Goal: Information Seeking & Learning: Learn about a topic

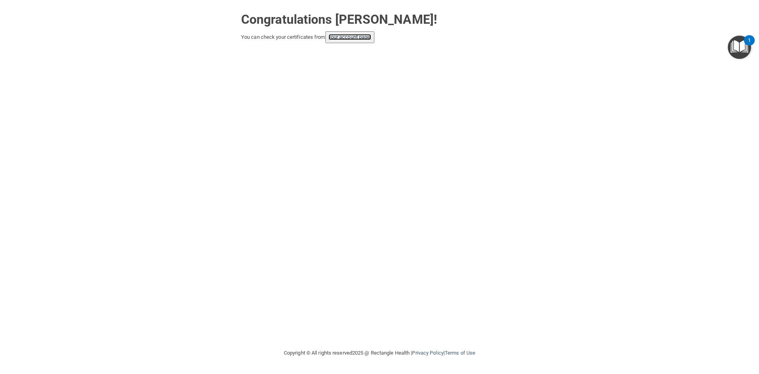
click at [361, 38] on link "your account page!" at bounding box center [350, 37] width 43 height 6
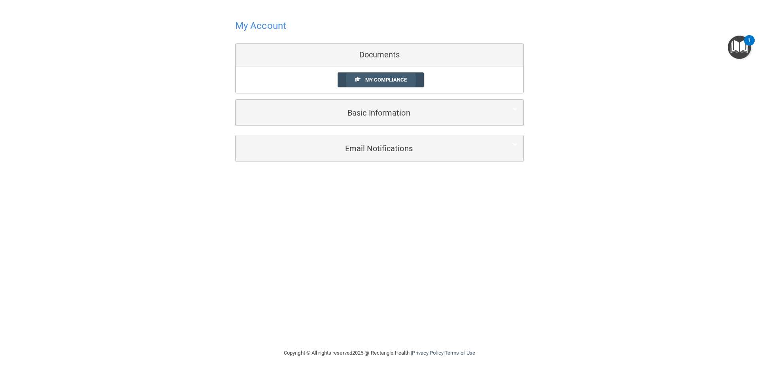
click at [385, 75] on link "My Compliance" at bounding box center [381, 79] width 87 height 15
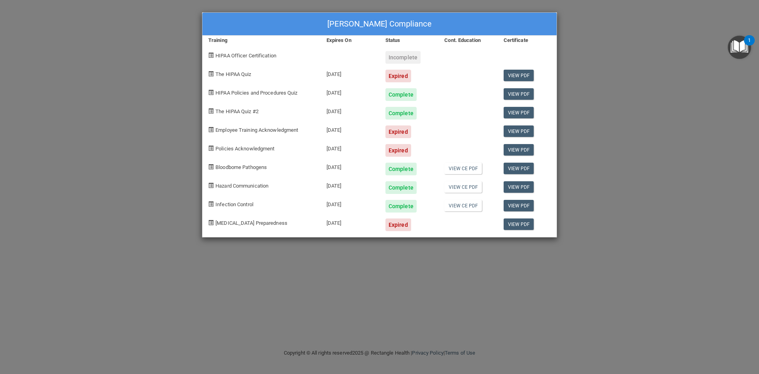
drag, startPoint x: 607, startPoint y: 50, endPoint x: 382, endPoint y: 6, distance: 229.2
click at [604, 52] on div "Diana Karr's Compliance Training Expires On Status Cont. Education Certificate …" at bounding box center [379, 187] width 759 height 374
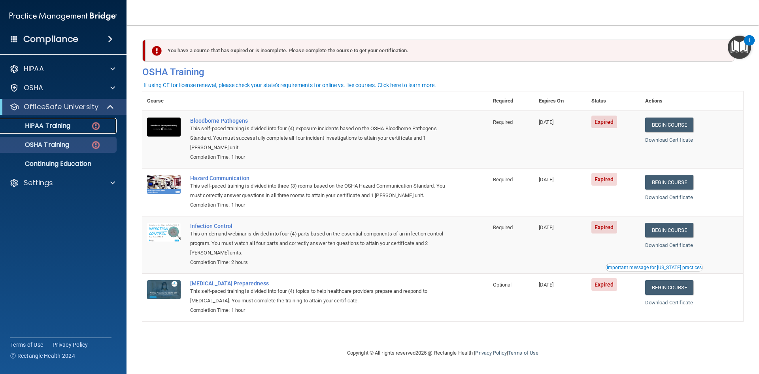
click at [50, 118] on link "HIPAA Training" at bounding box center [54, 126] width 125 height 16
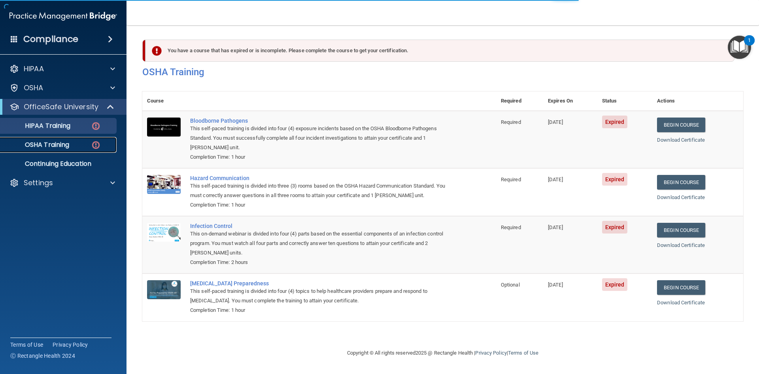
click at [53, 143] on p "OSHA Training" at bounding box center [37, 145] width 64 height 8
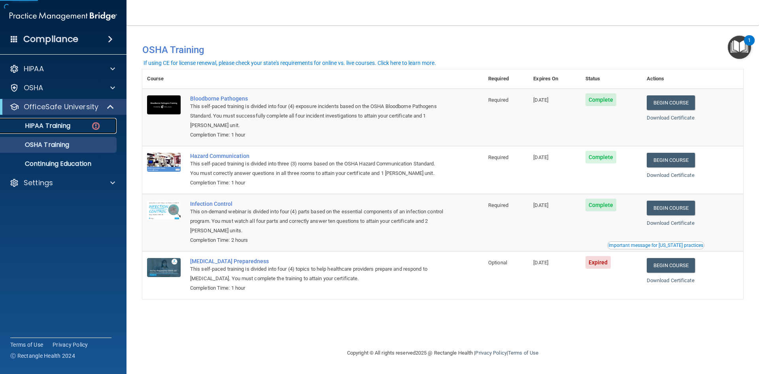
click at [59, 126] on p "HIPAA Training" at bounding box center [37, 126] width 65 height 8
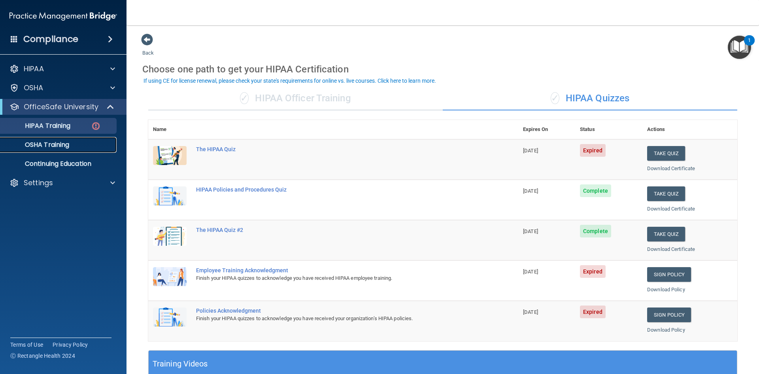
click at [47, 144] on p "OSHA Training" at bounding box center [37, 145] width 64 height 8
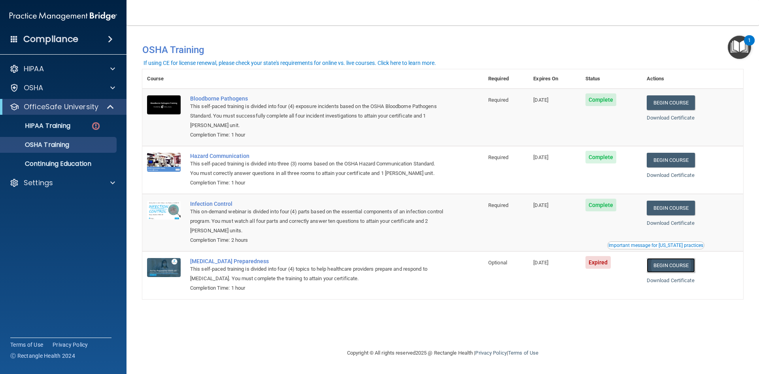
click at [687, 271] on link "Begin Course" at bounding box center [671, 265] width 48 height 15
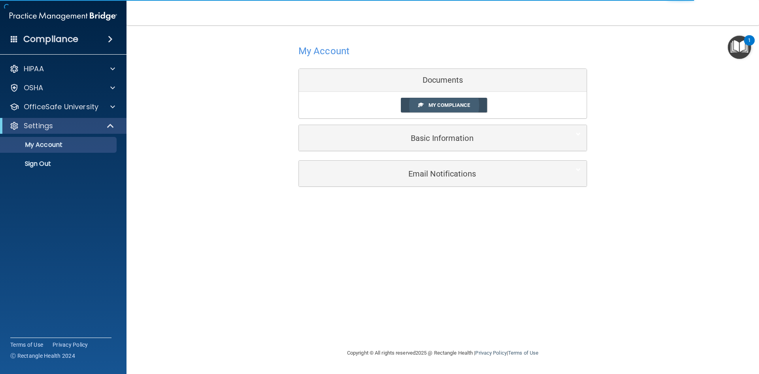
click at [445, 101] on link "My Compliance" at bounding box center [444, 105] width 87 height 15
click at [443, 104] on span "My Compliance" at bounding box center [450, 105] width 42 height 6
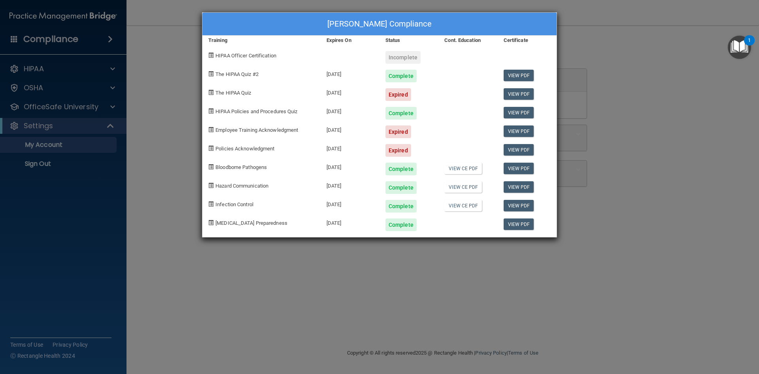
click at [150, 54] on div "[PERSON_NAME] Compliance Training Expires On Status Cont. Education Certificate…" at bounding box center [379, 187] width 759 height 374
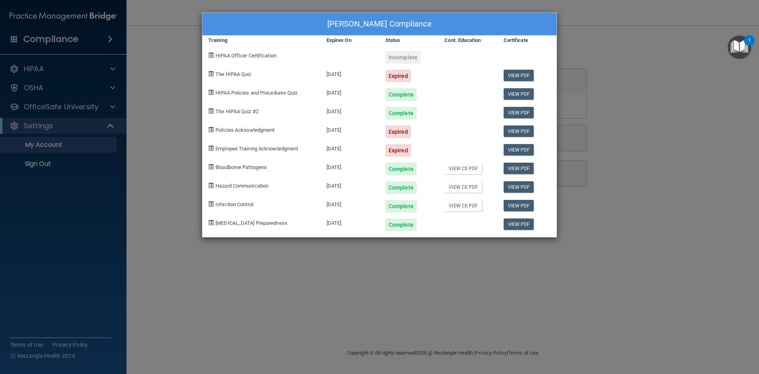
click at [52, 125] on div "Diana Karr's Compliance Training Expires On Status Cont. Education Certificate …" at bounding box center [379, 187] width 759 height 374
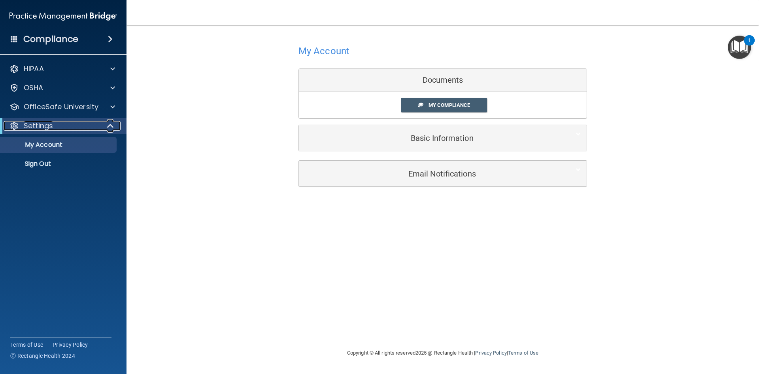
click at [47, 124] on p "Settings" at bounding box center [38, 125] width 29 height 9
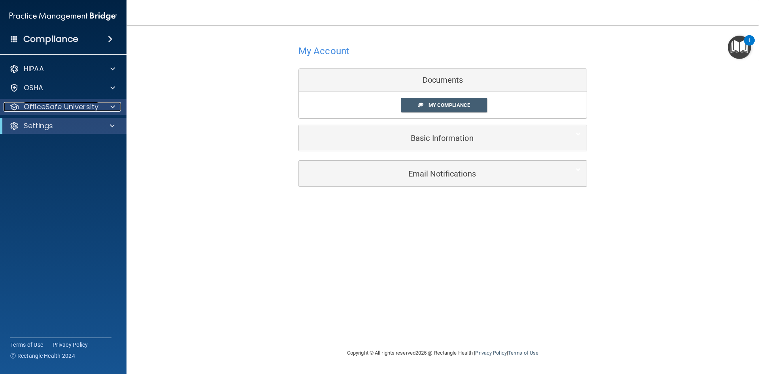
click at [60, 108] on p "OfficeSafe University" at bounding box center [61, 106] width 75 height 9
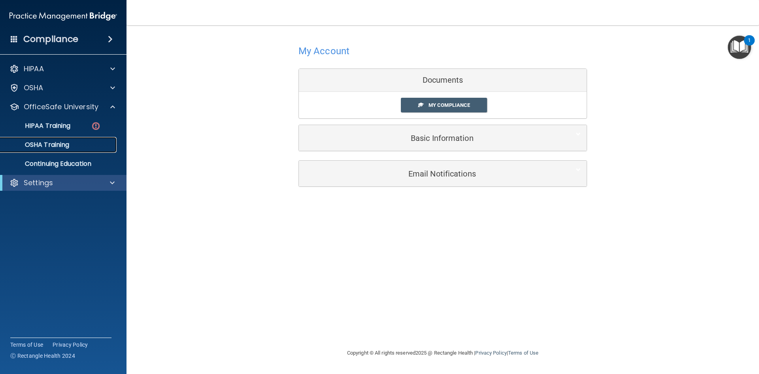
click at [64, 144] on p "OSHA Training" at bounding box center [37, 145] width 64 height 8
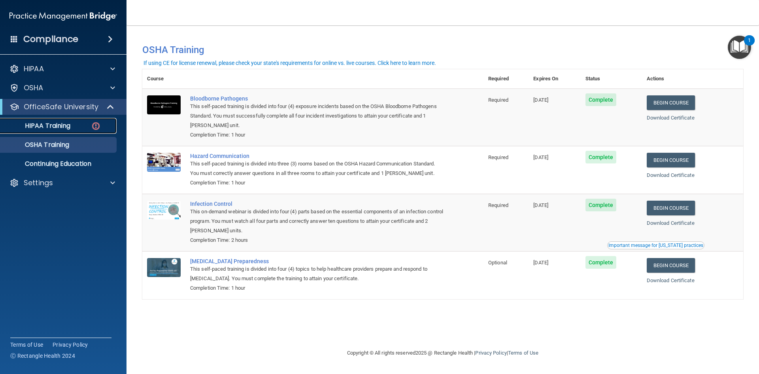
click at [47, 130] on link "HIPAA Training" at bounding box center [54, 126] width 125 height 16
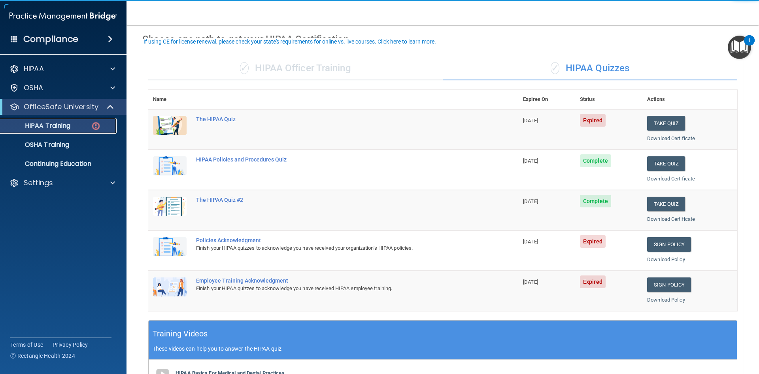
scroll to position [79, 0]
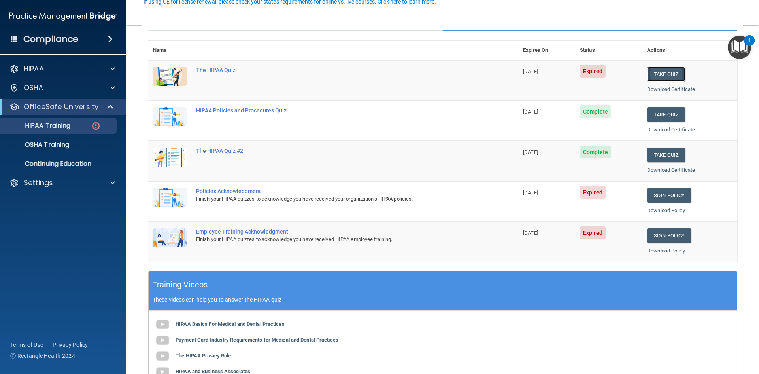
click at [664, 75] on button "Take Quiz" at bounding box center [666, 74] width 38 height 15
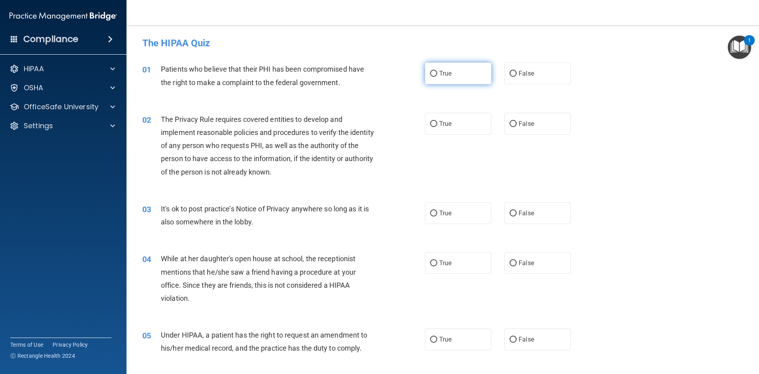
click at [430, 75] on input "True" at bounding box center [433, 74] width 7 height 6
radio input "true"
click at [431, 122] on input "True" at bounding box center [433, 124] width 7 height 6
radio input "true"
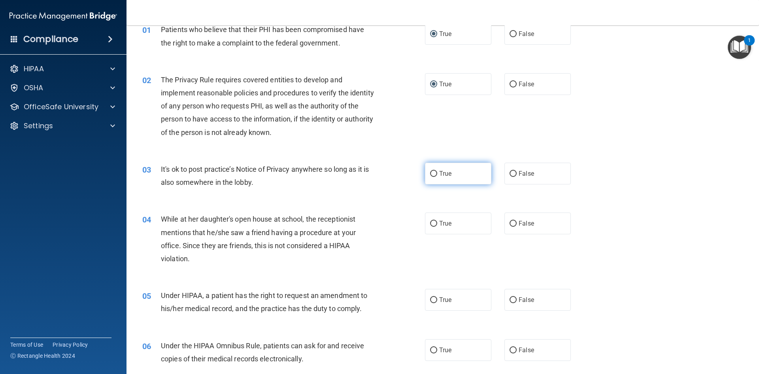
drag, startPoint x: 440, startPoint y: 176, endPoint x: 433, endPoint y: 181, distance: 9.4
click at [439, 176] on span "True" at bounding box center [445, 174] width 12 height 8
click at [437, 176] on input "True" at bounding box center [433, 174] width 7 height 6
radio input "true"
click at [519, 231] on label "False" at bounding box center [537, 223] width 66 height 22
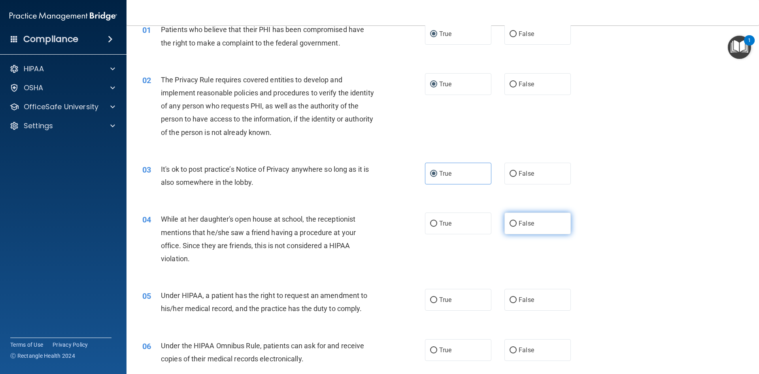
click at [517, 227] on input "False" at bounding box center [513, 224] width 7 height 6
radio input "true"
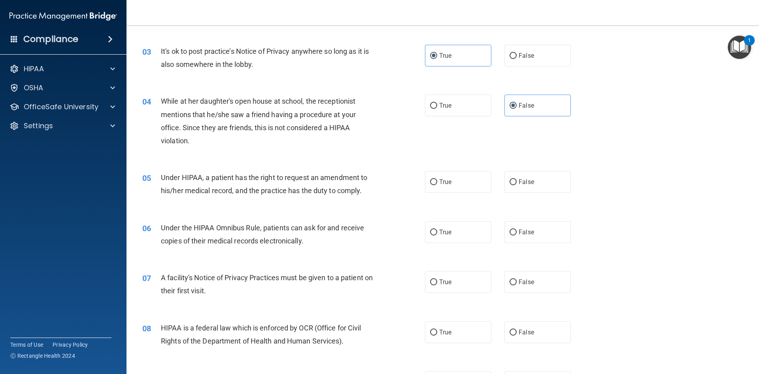
scroll to position [158, 0]
click at [432, 182] on input "True" at bounding box center [433, 181] width 7 height 6
radio input "true"
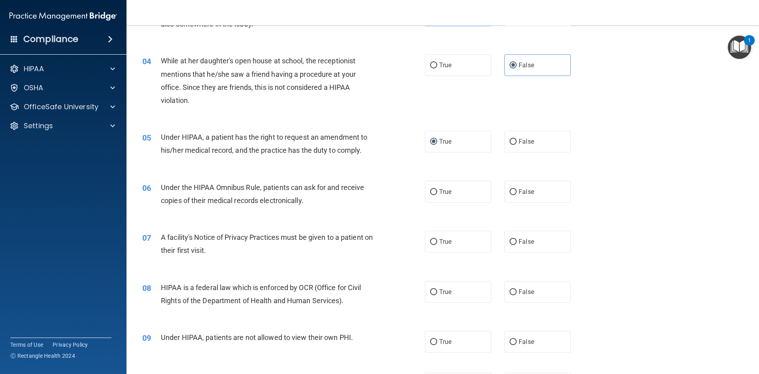
drag, startPoint x: 428, startPoint y: 190, endPoint x: 397, endPoint y: 226, distance: 47.9
click at [430, 192] on input "True" at bounding box center [433, 192] width 7 height 6
radio input "true"
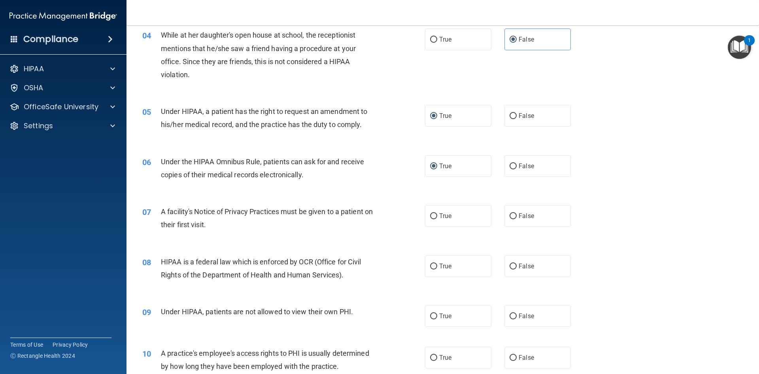
scroll to position [237, 0]
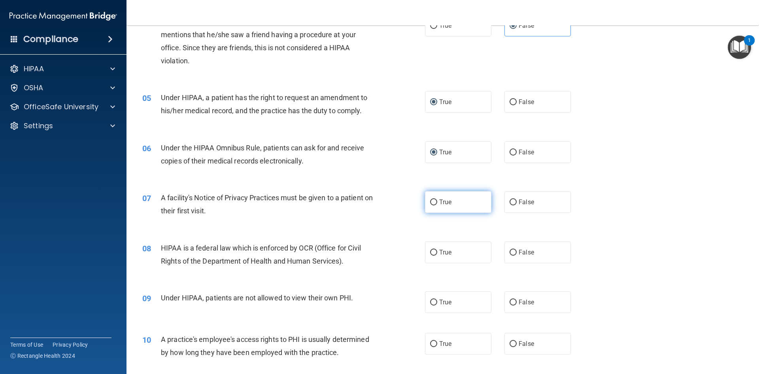
drag, startPoint x: 436, startPoint y: 200, endPoint x: 427, endPoint y: 205, distance: 9.6
click at [435, 200] on label "True" at bounding box center [458, 202] width 66 height 22
click at [435, 200] on input "True" at bounding box center [433, 202] width 7 height 6
radio input "true"
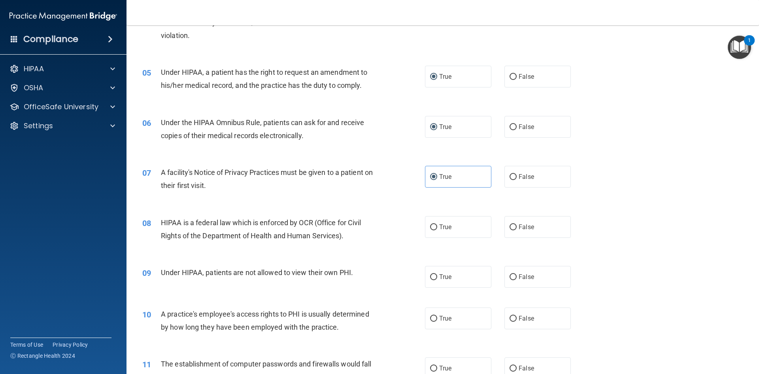
scroll to position [277, 0]
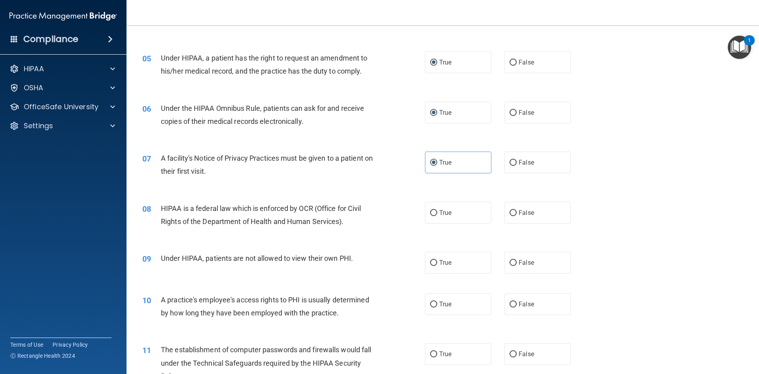
drag, startPoint x: 514, startPoint y: 212, endPoint x: 478, endPoint y: 229, distance: 38.7
click at [510, 214] on label "False" at bounding box center [537, 213] width 66 height 22
click at [511, 212] on input "False" at bounding box center [513, 213] width 7 height 6
radio input "true"
click at [434, 211] on label "True" at bounding box center [458, 213] width 66 height 22
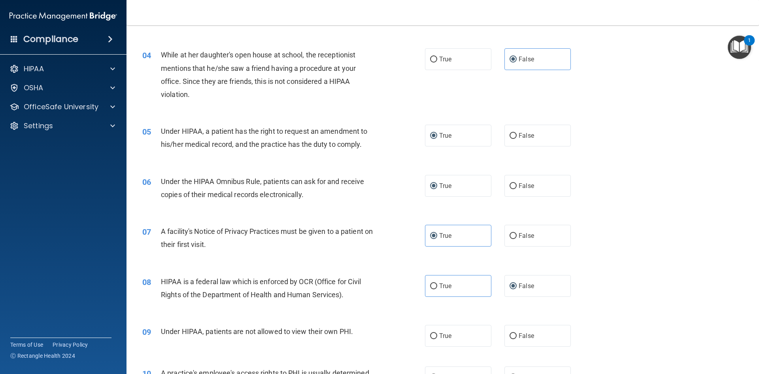
scroll to position [198, 0]
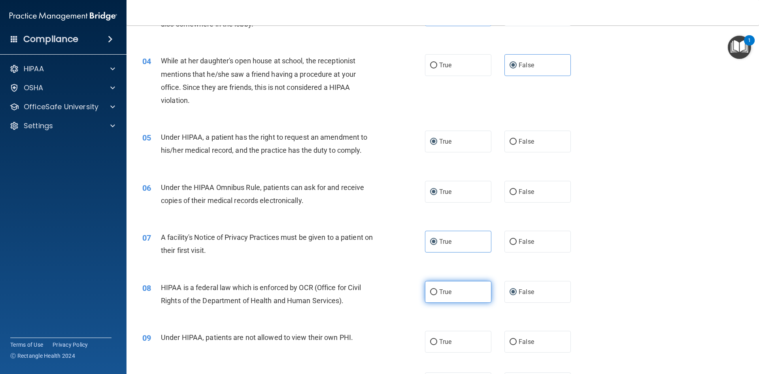
click at [434, 291] on input "True" at bounding box center [433, 292] width 7 height 6
radio input "true"
radio input "false"
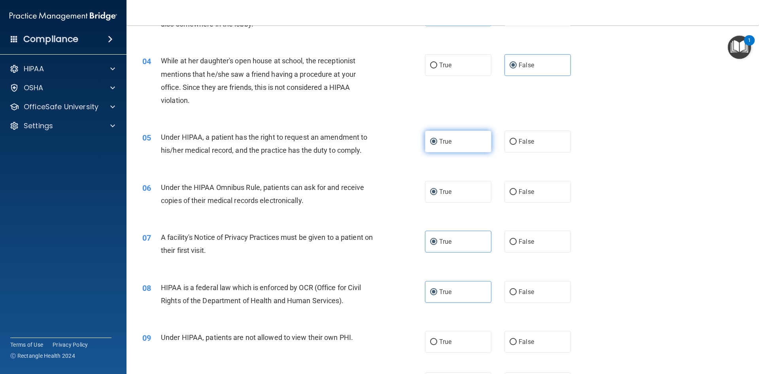
click at [425, 143] on label "True" at bounding box center [458, 141] width 66 height 22
click at [430, 143] on input "True" at bounding box center [433, 142] width 7 height 6
click at [515, 146] on label "False" at bounding box center [537, 141] width 66 height 22
click at [515, 145] on input "False" at bounding box center [513, 142] width 7 height 6
radio input "true"
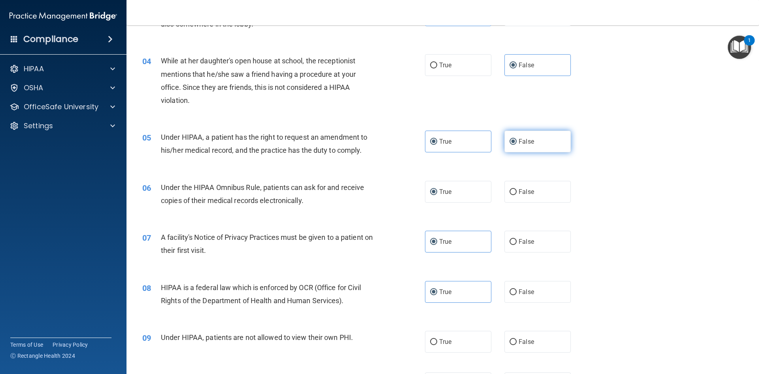
radio input "false"
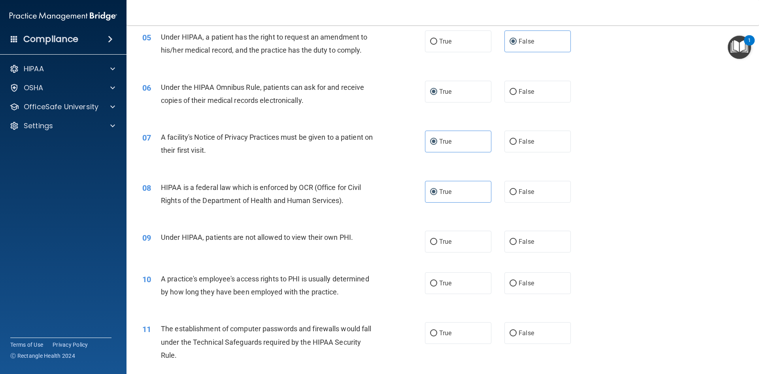
scroll to position [316, 0]
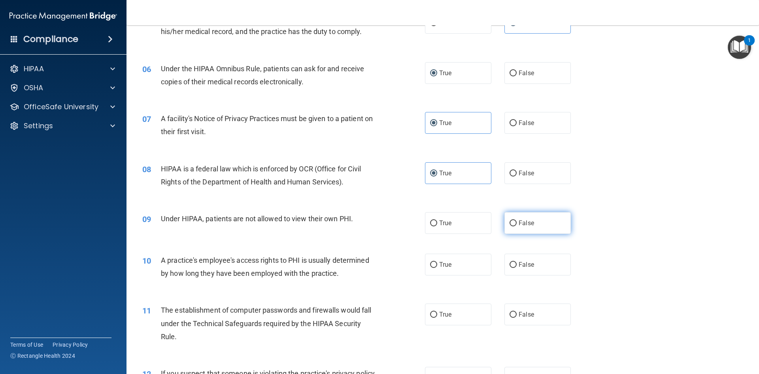
click at [513, 222] on label "False" at bounding box center [537, 223] width 66 height 22
click at [513, 222] on input "False" at bounding box center [513, 223] width 7 height 6
radio input "true"
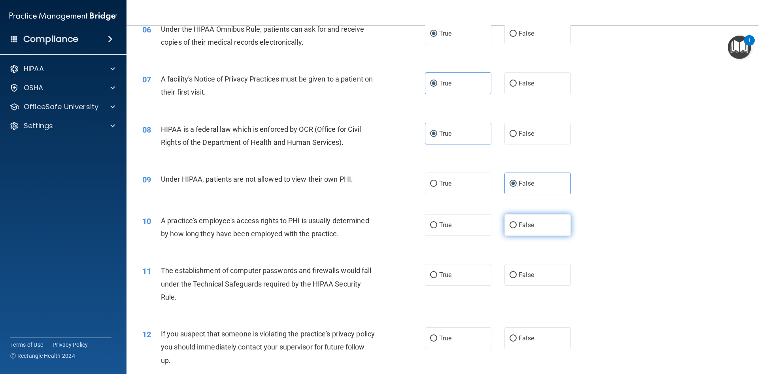
click at [515, 228] on label "False" at bounding box center [537, 225] width 66 height 22
click at [515, 228] on input "False" at bounding box center [513, 225] width 7 height 6
radio input "true"
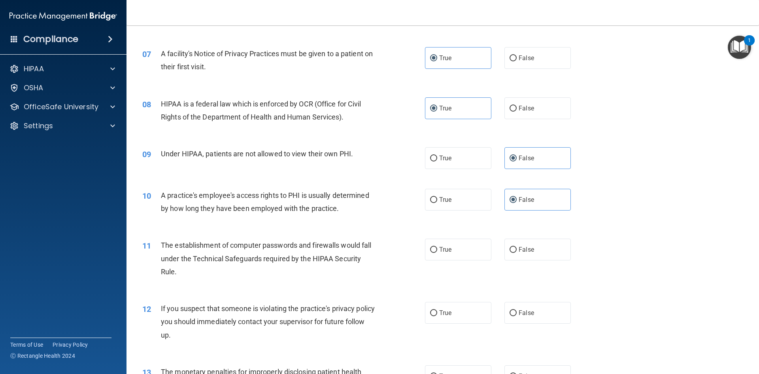
scroll to position [395, 0]
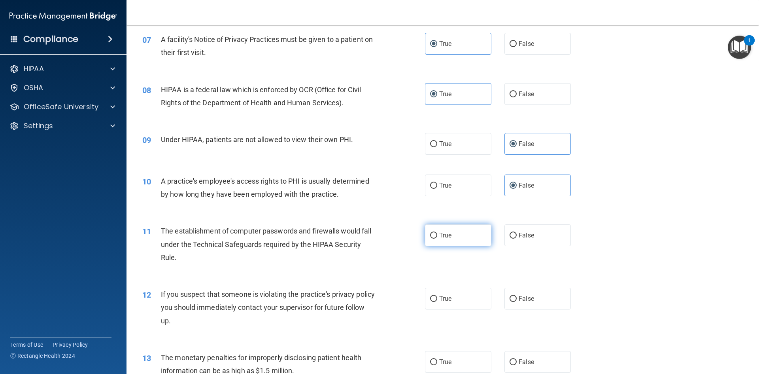
click at [434, 234] on input "True" at bounding box center [433, 235] width 7 height 6
radio input "true"
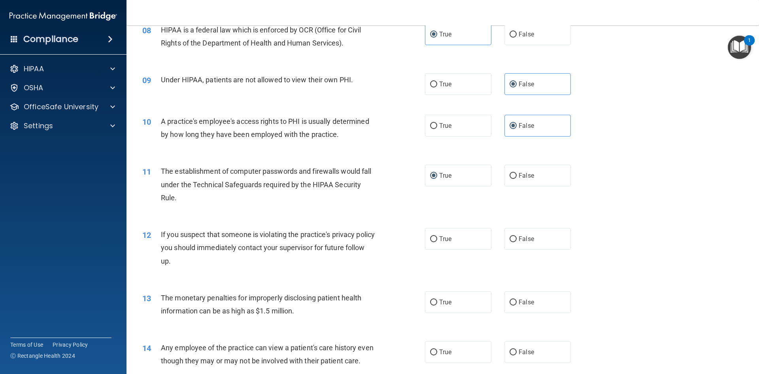
scroll to position [474, 0]
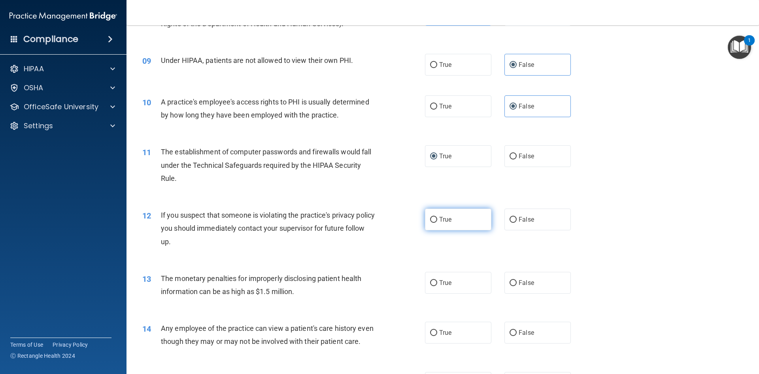
click at [430, 221] on input "True" at bounding box center [433, 220] width 7 height 6
radio input "true"
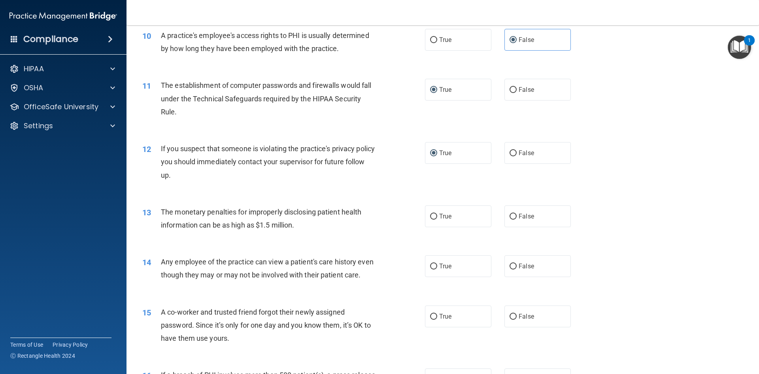
scroll to position [553, 0]
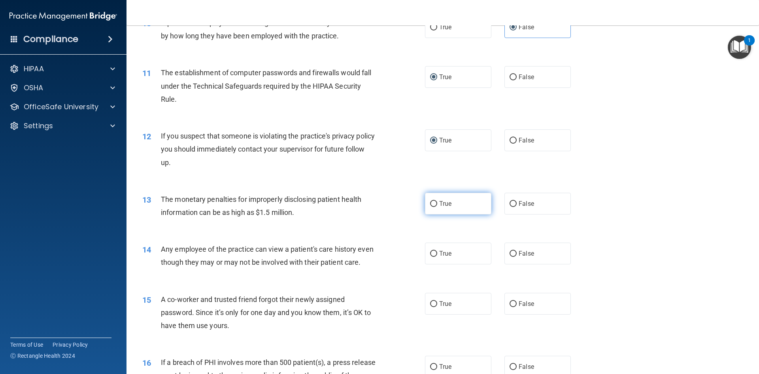
click at [430, 203] on input "True" at bounding box center [433, 204] width 7 height 6
radio input "true"
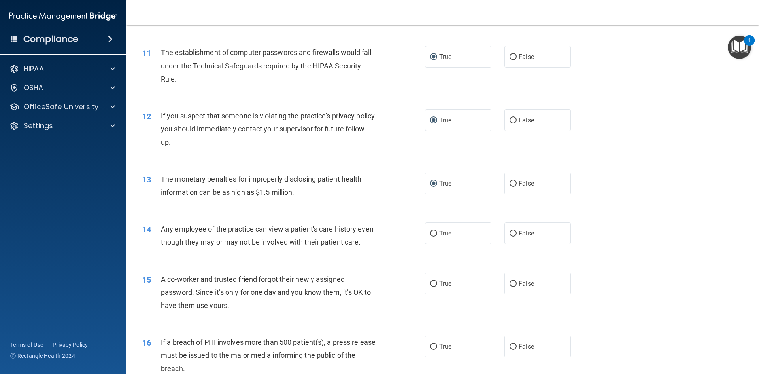
scroll to position [593, 0]
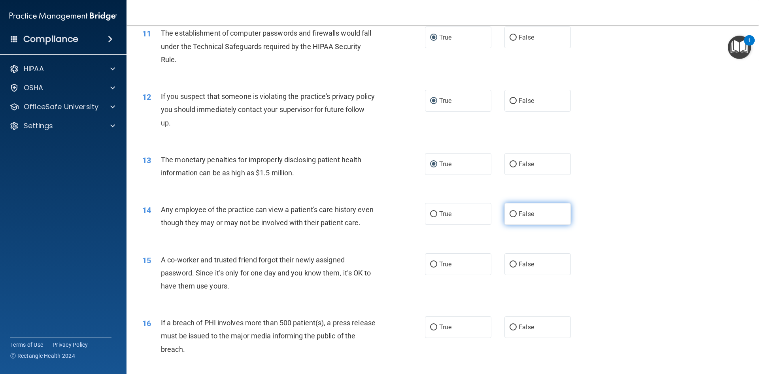
click at [510, 213] on input "False" at bounding box center [513, 214] width 7 height 6
radio input "true"
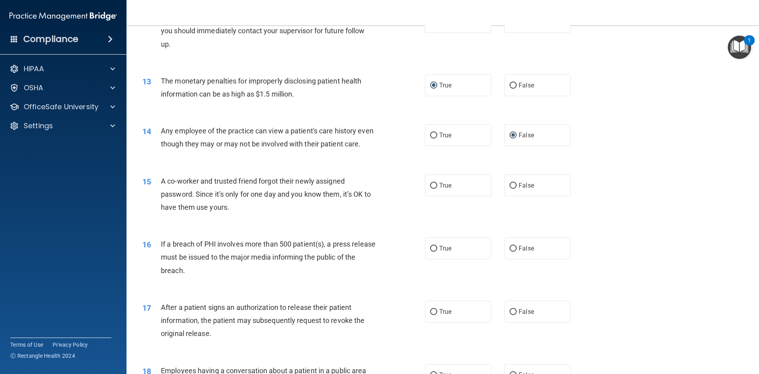
scroll to position [672, 0]
drag, startPoint x: 516, startPoint y: 195, endPoint x: 512, endPoint y: 197, distance: 4.6
click at [515, 196] on label "False" at bounding box center [537, 185] width 66 height 22
click at [515, 188] on input "False" at bounding box center [513, 185] width 7 height 6
radio input "true"
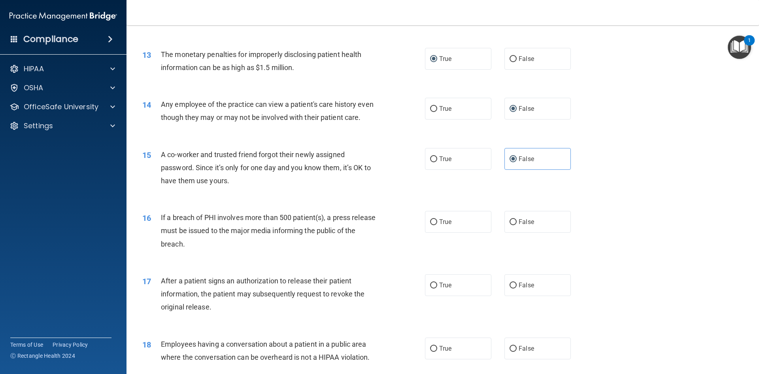
scroll to position [712, 0]
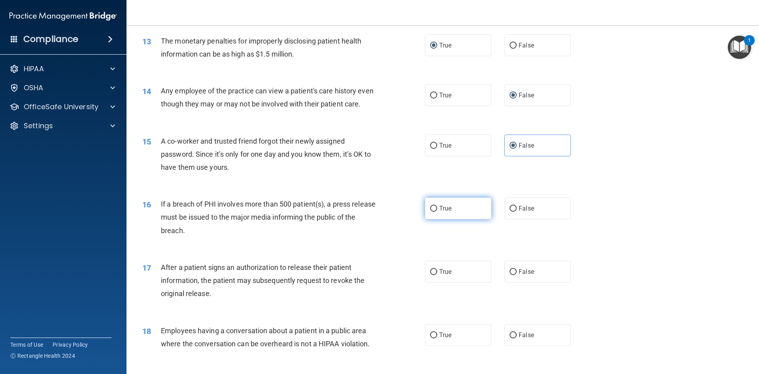
click at [430, 212] on input "True" at bounding box center [433, 209] width 7 height 6
radio input "true"
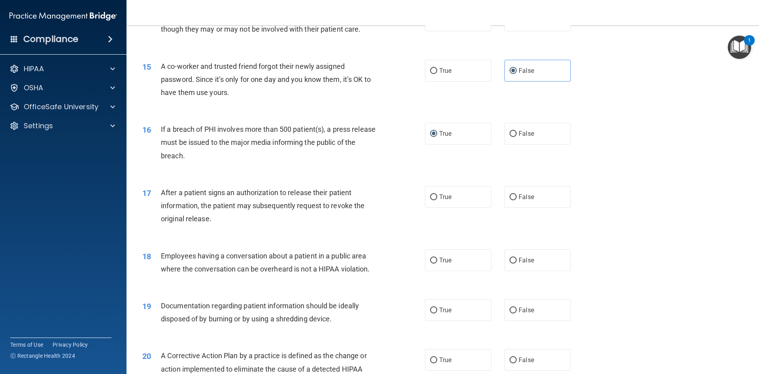
scroll to position [791, 0]
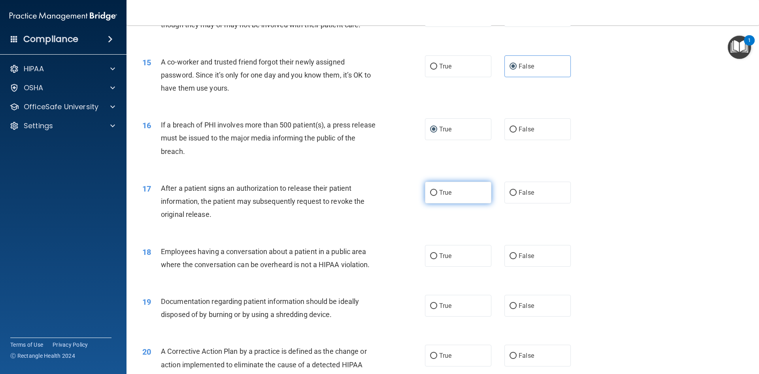
click at [433, 196] on input "True" at bounding box center [433, 193] width 7 height 6
radio input "true"
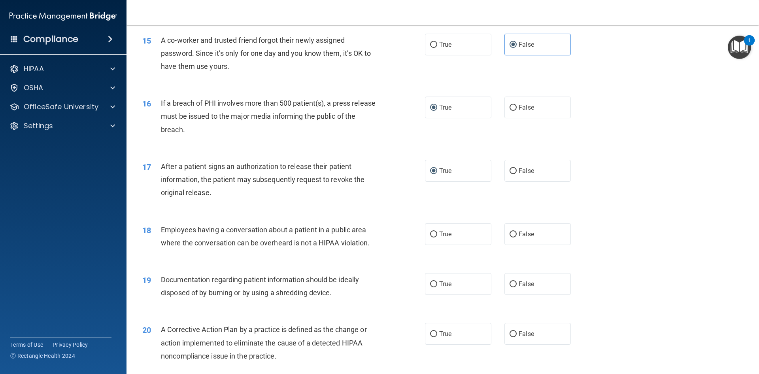
scroll to position [830, 0]
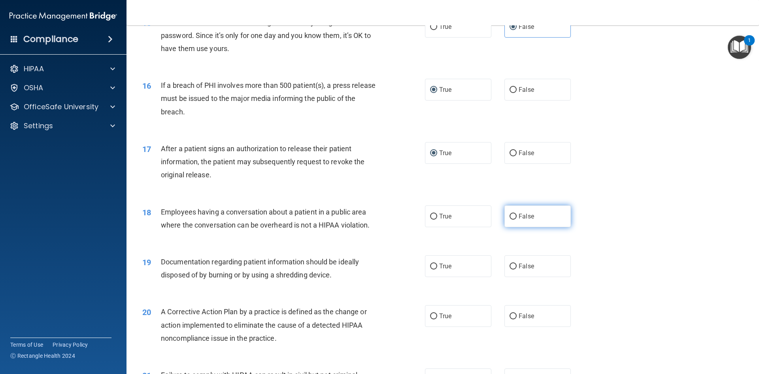
click at [510, 219] on input "False" at bounding box center [513, 216] width 7 height 6
radio input "true"
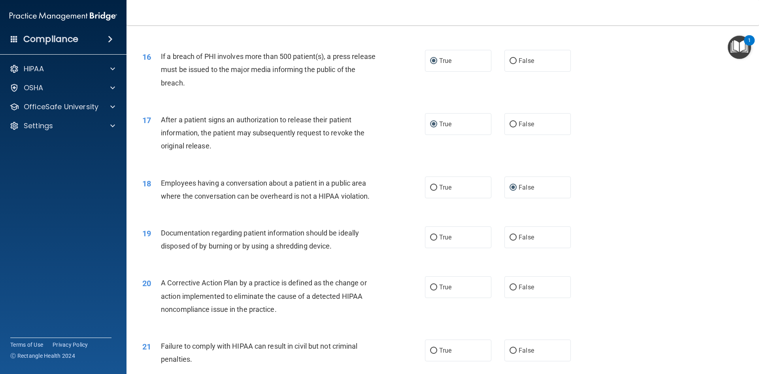
scroll to position [909, 0]
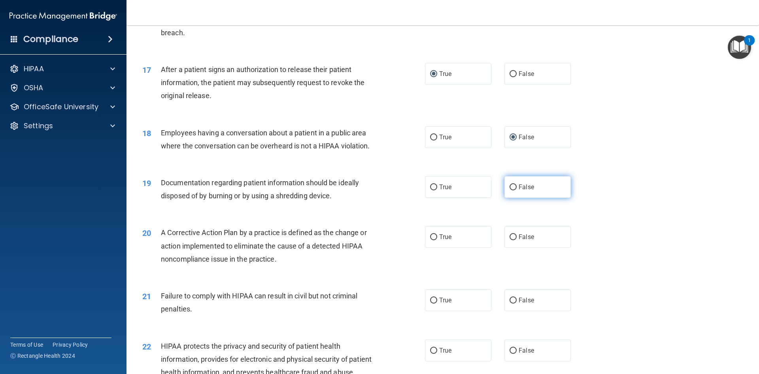
click at [510, 190] on input "False" at bounding box center [513, 187] width 7 height 6
radio input "true"
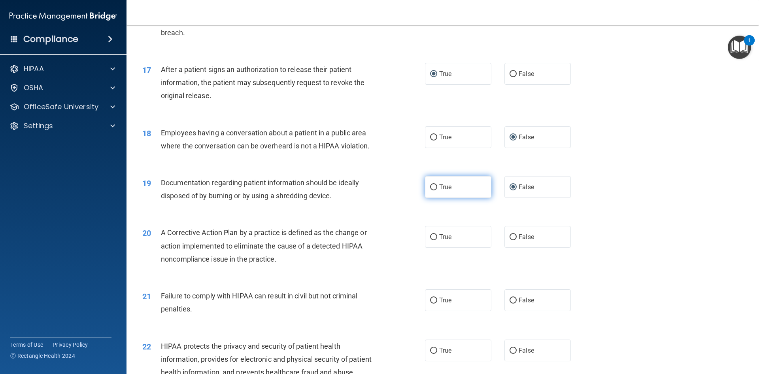
click at [430, 196] on label "True" at bounding box center [458, 187] width 66 height 22
click at [430, 190] on input "True" at bounding box center [433, 187] width 7 height 6
radio input "true"
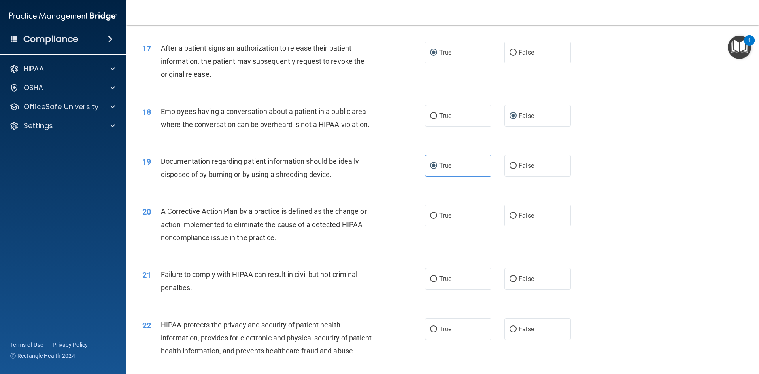
scroll to position [949, 0]
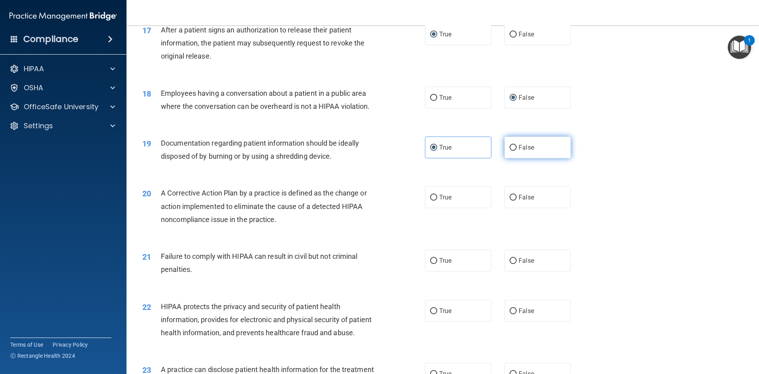
click at [506, 157] on label "False" at bounding box center [537, 147] width 66 height 22
click at [510, 151] on input "False" at bounding box center [513, 148] width 7 height 6
radio input "true"
radio input "false"
click at [510, 200] on input "False" at bounding box center [513, 198] width 7 height 6
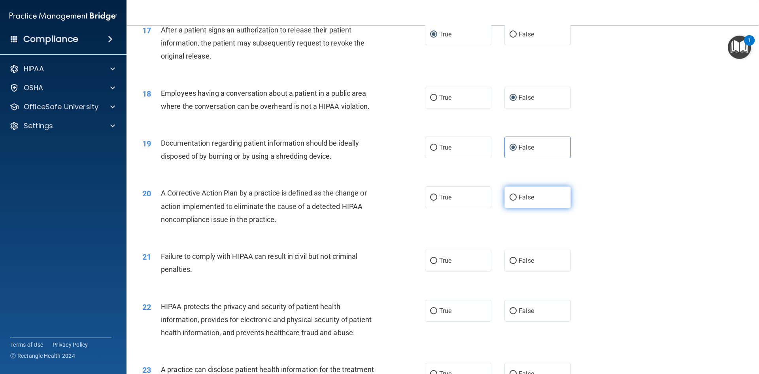
radio input "true"
drag, startPoint x: 425, startPoint y: 208, endPoint x: 431, endPoint y: 208, distance: 5.9
click at [425, 208] on label "True" at bounding box center [458, 197] width 66 height 22
click at [430, 200] on input "True" at bounding box center [433, 198] width 7 height 6
radio input "true"
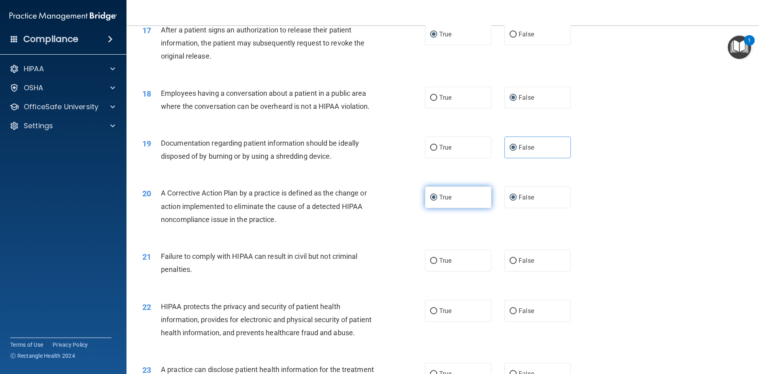
radio input "false"
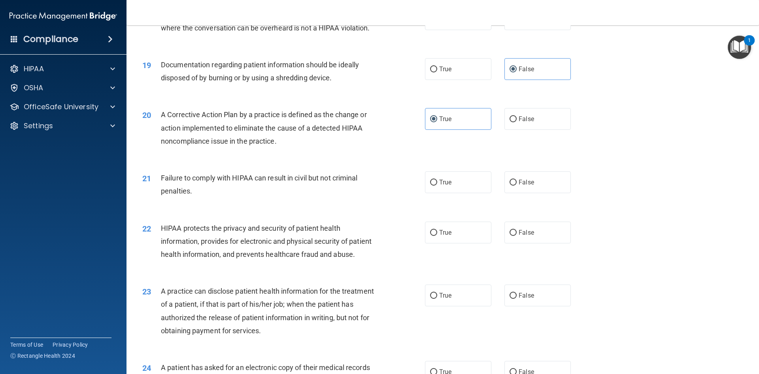
scroll to position [1028, 0]
click at [510, 185] on input "False" at bounding box center [513, 182] width 7 height 6
radio input "true"
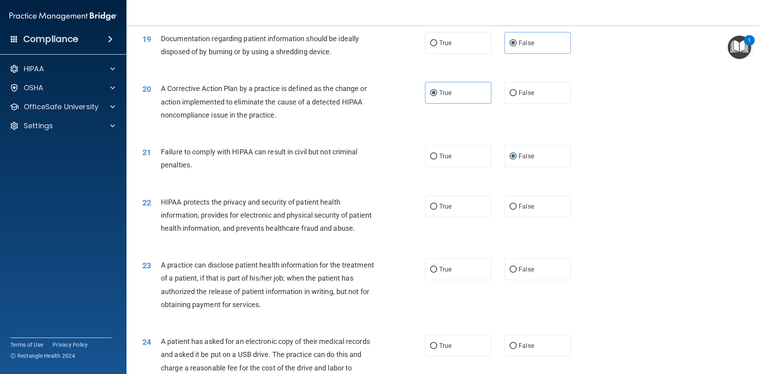
scroll to position [1067, 0]
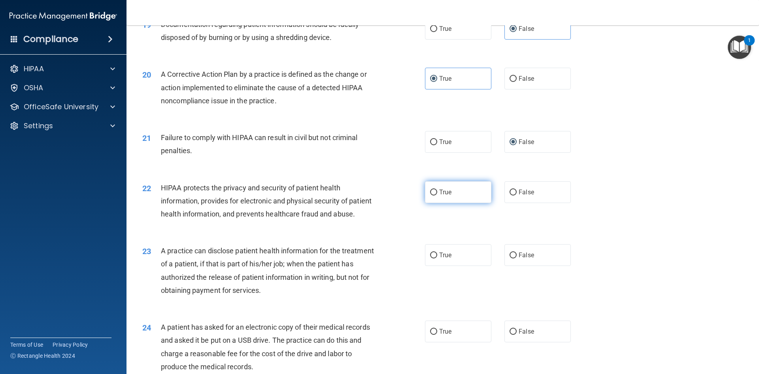
click at [432, 195] on input "True" at bounding box center [433, 192] width 7 height 6
radio input "true"
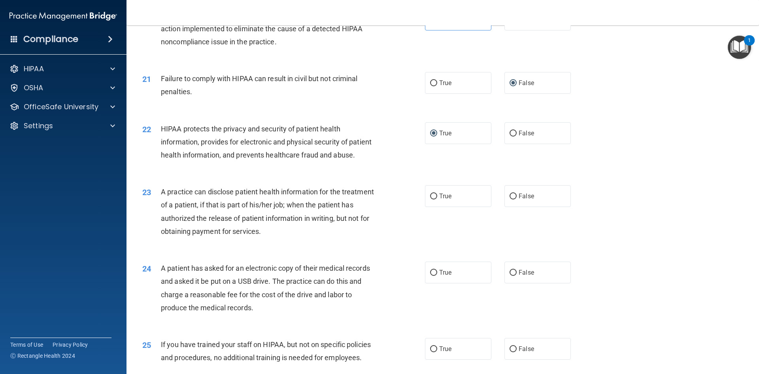
scroll to position [1146, 0]
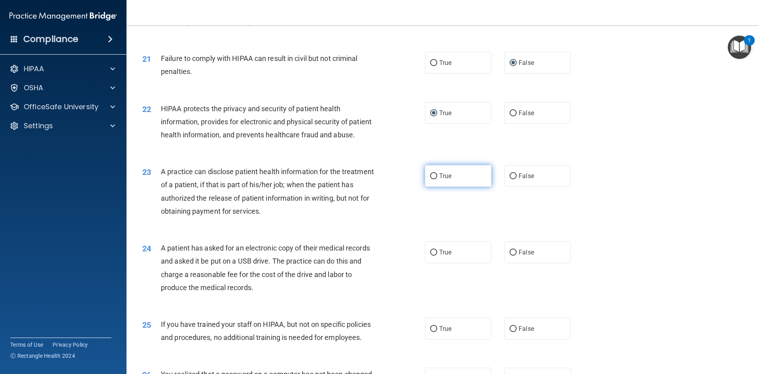
click at [433, 179] on input "True" at bounding box center [433, 176] width 7 height 6
radio input "true"
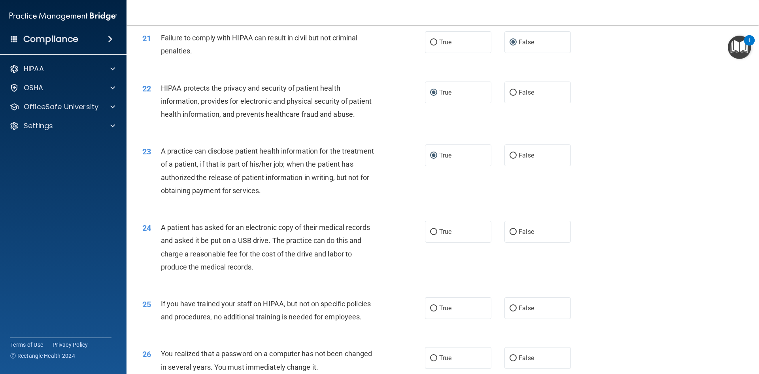
scroll to position [1186, 0]
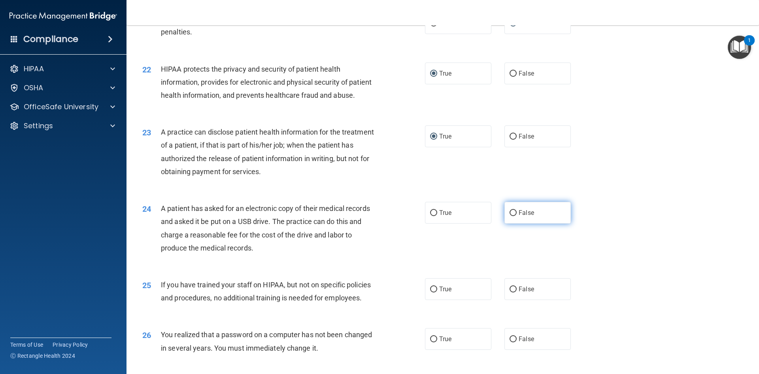
click at [518, 223] on label "False" at bounding box center [537, 213] width 66 height 22
click at [517, 216] on input "False" at bounding box center [513, 213] width 7 height 6
radio input "true"
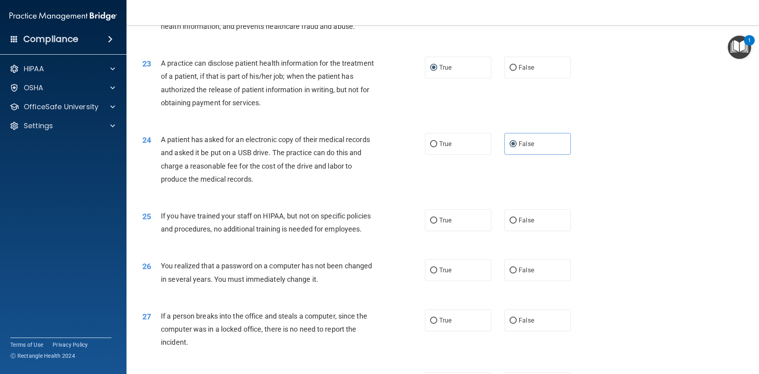
scroll to position [1305, 0]
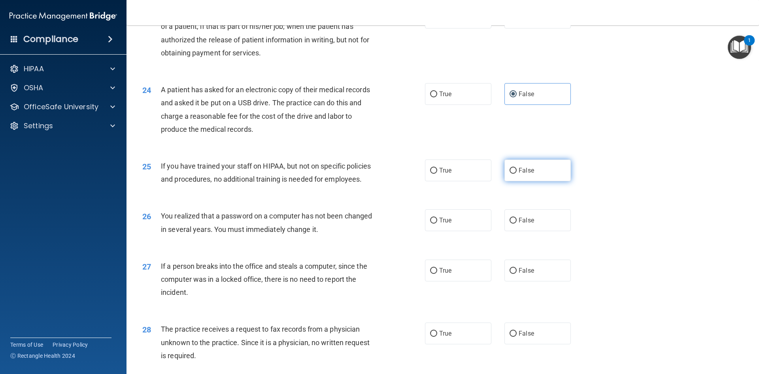
click at [514, 181] on label "False" at bounding box center [537, 170] width 66 height 22
click at [514, 174] on input "False" at bounding box center [513, 171] width 7 height 6
radio input "true"
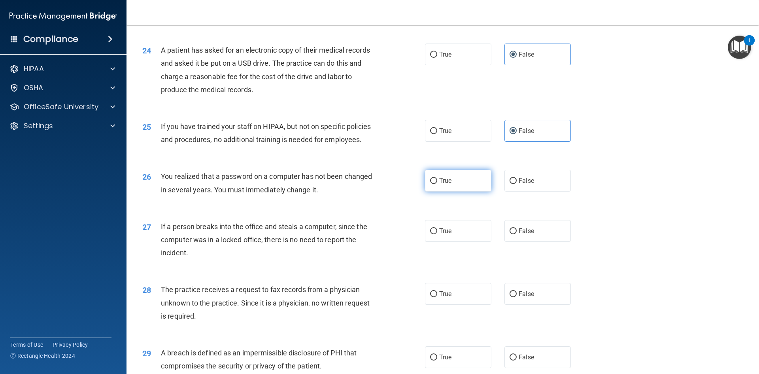
click at [430, 184] on input "True" at bounding box center [433, 181] width 7 height 6
radio input "true"
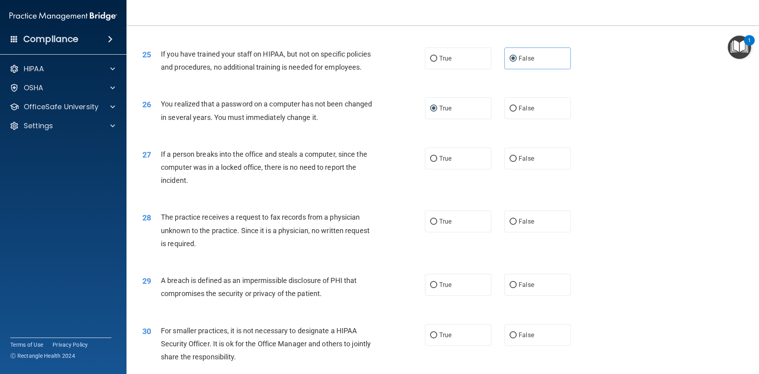
scroll to position [1423, 0]
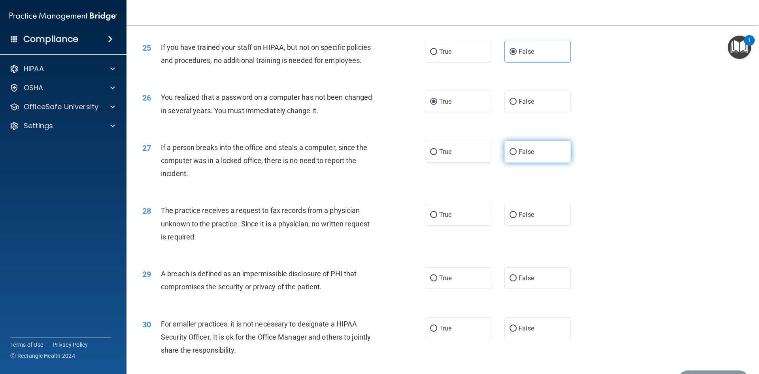
click at [510, 155] on input "False" at bounding box center [513, 152] width 7 height 6
radio input "true"
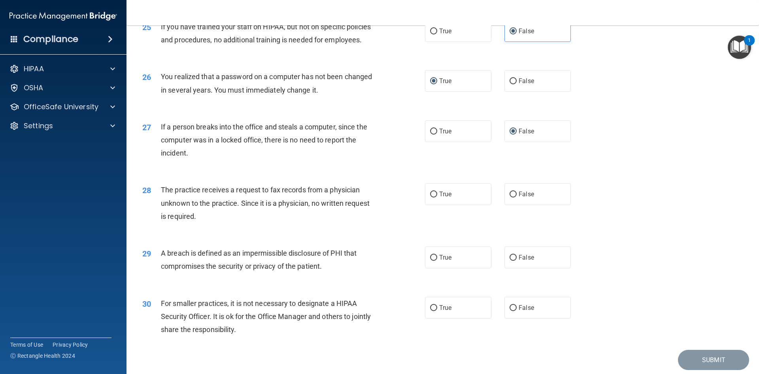
scroll to position [1463, 0]
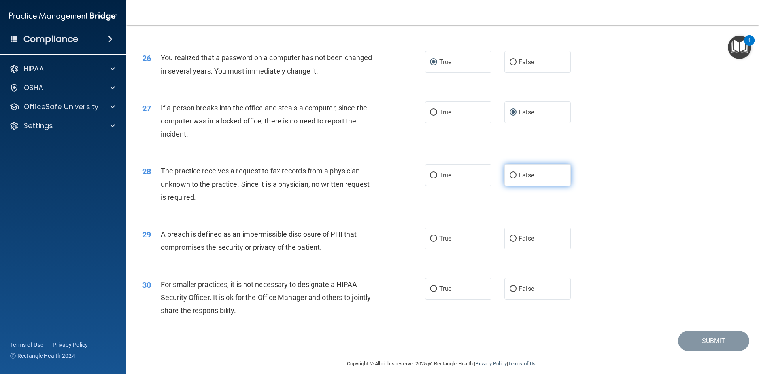
click at [510, 178] on input "False" at bounding box center [513, 175] width 7 height 6
radio input "true"
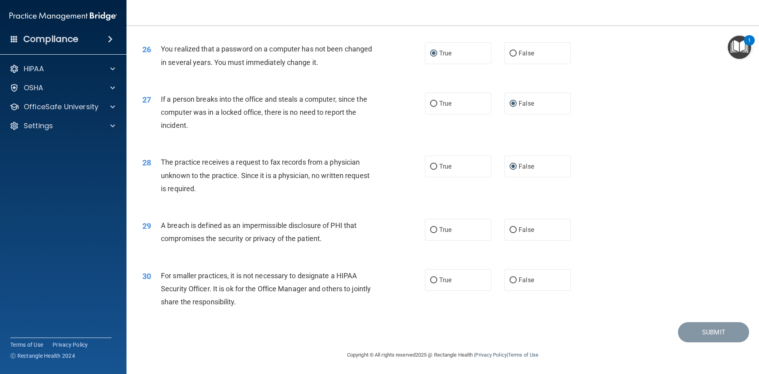
scroll to position [1498, 0]
click at [432, 227] on input "True" at bounding box center [433, 230] width 7 height 6
radio input "true"
click at [504, 283] on label "False" at bounding box center [537, 280] width 66 height 22
click at [510, 283] on input "False" at bounding box center [513, 280] width 7 height 6
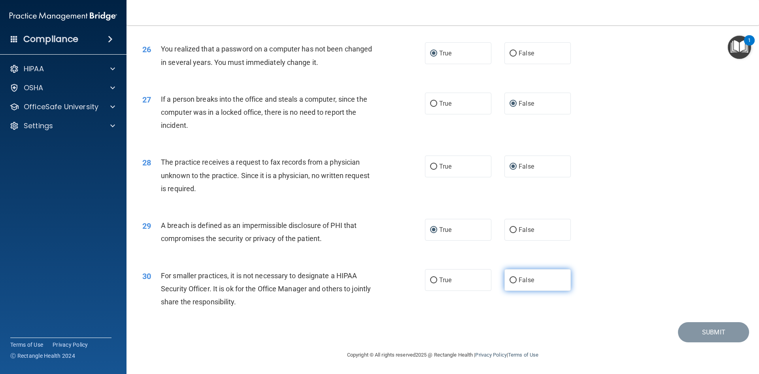
radio input "true"
click at [714, 325] on button "Submit" at bounding box center [713, 332] width 71 height 20
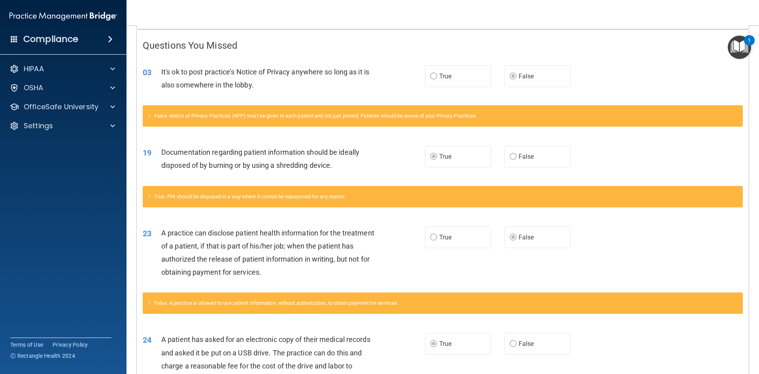
scroll to position [132, 0]
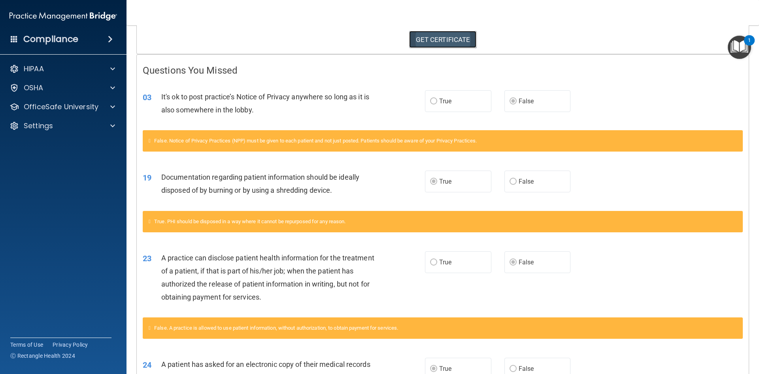
click at [442, 32] on link "GET CERTIFICATE" at bounding box center [443, 39] width 68 height 17
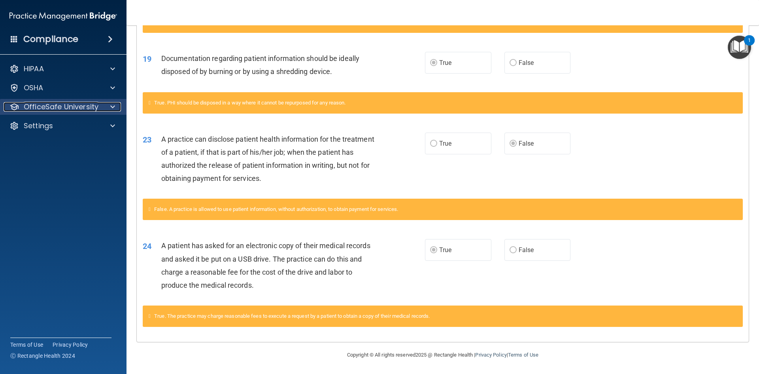
click at [45, 102] on p "OfficeSafe University" at bounding box center [61, 106] width 75 height 9
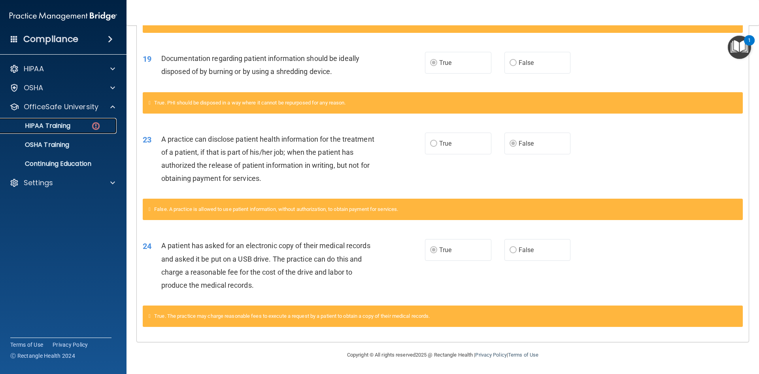
click at [55, 128] on p "HIPAA Training" at bounding box center [37, 126] width 65 height 8
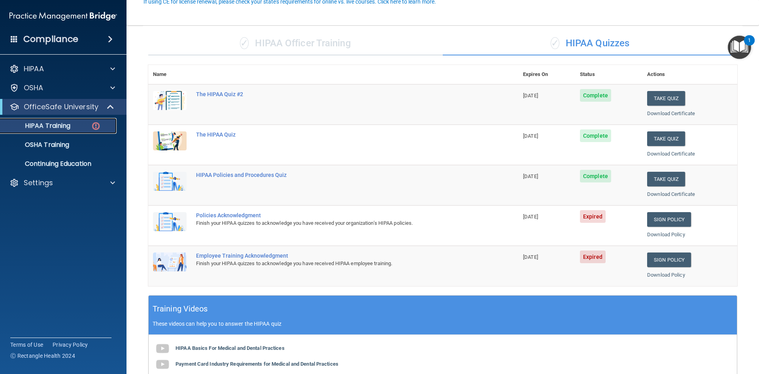
scroll to position [79, 0]
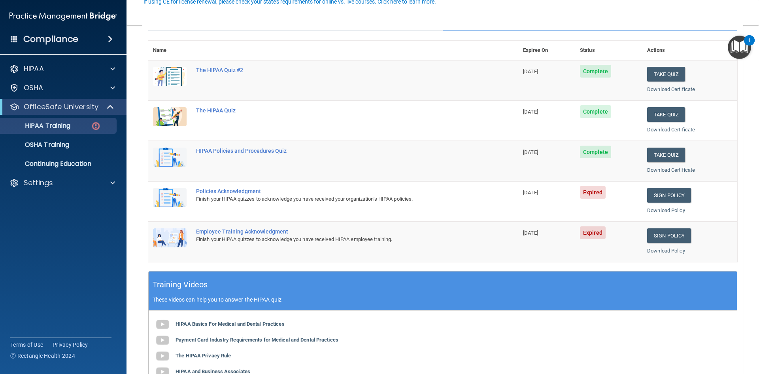
click at [661, 186] on td "Sign Policy Sign Policy Download Policy" at bounding box center [689, 201] width 95 height 40
click at [661, 194] on link "Sign Policy" at bounding box center [669, 195] width 44 height 15
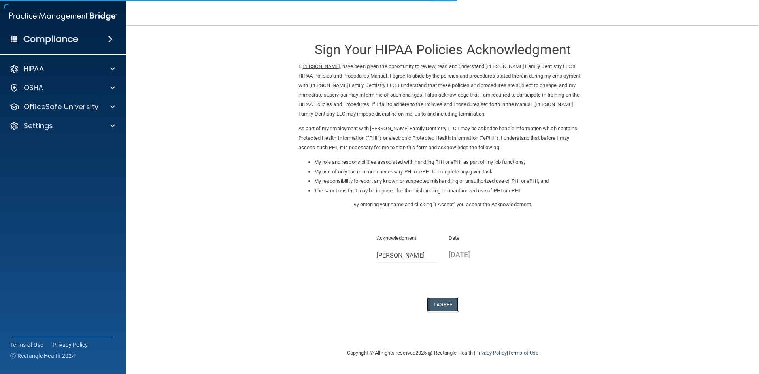
click at [449, 305] on button "I Agree" at bounding box center [443, 304] width 32 height 15
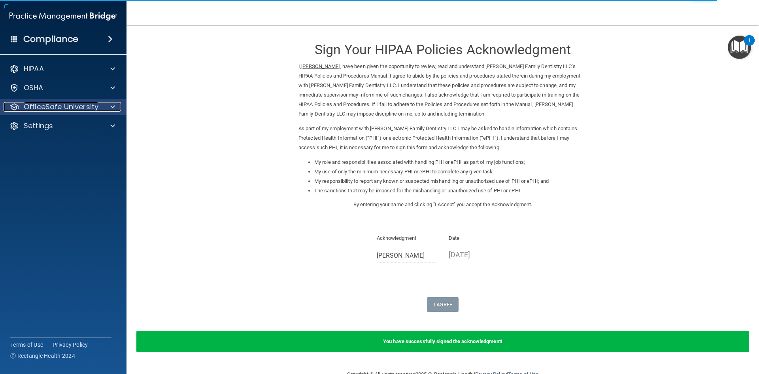
click at [47, 110] on p "OfficeSafe University" at bounding box center [61, 106] width 75 height 9
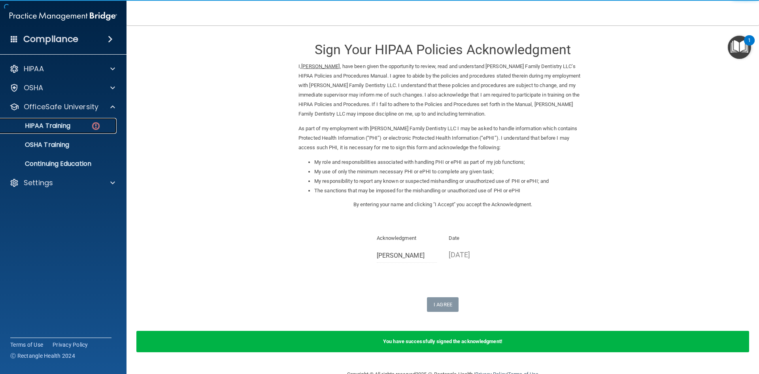
click at [52, 123] on p "HIPAA Training" at bounding box center [37, 126] width 65 height 8
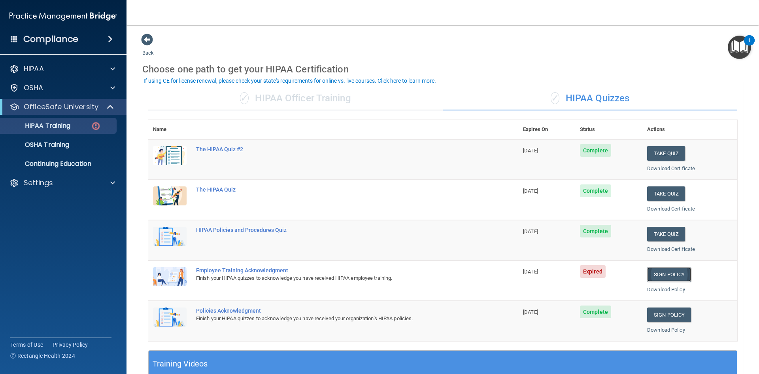
click at [671, 272] on link "Sign Policy" at bounding box center [669, 274] width 44 height 15
click at [233, 265] on td "Employee Training Acknowledgment Finish your HIPAA quizzes to acknowledge you h…" at bounding box center [354, 280] width 327 height 40
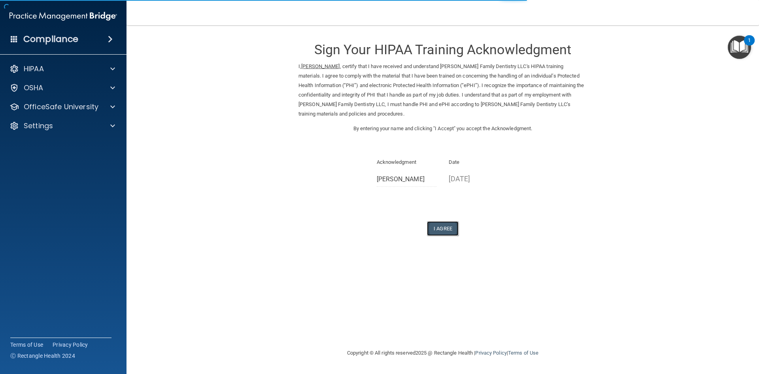
click at [442, 224] on button "I Agree" at bounding box center [443, 228] width 32 height 15
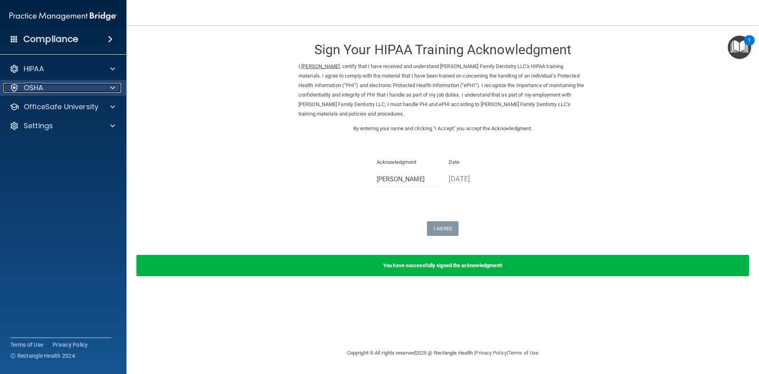
click at [37, 89] on p "OSHA" at bounding box center [34, 87] width 20 height 9
